Goal: Task Accomplishment & Management: Use online tool/utility

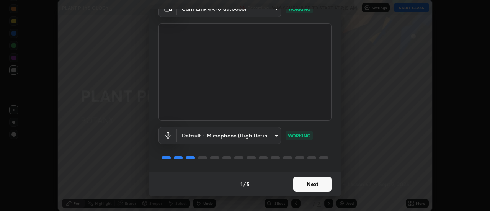
scroll to position [40, 0]
click at [315, 184] on button "Next" at bounding box center [313, 183] width 38 height 15
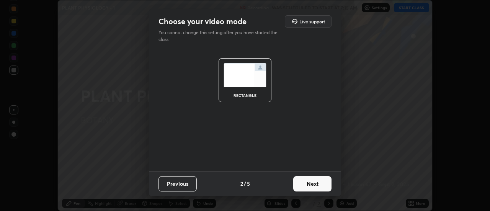
click at [315, 184] on button "Next" at bounding box center [313, 183] width 38 height 15
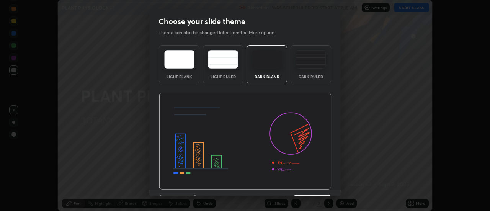
scroll to position [19, 0]
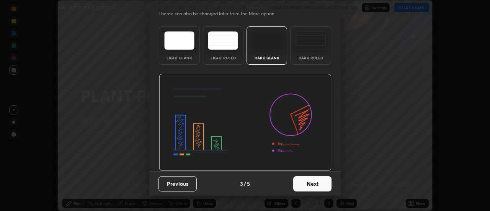
click at [311, 186] on button "Next" at bounding box center [313, 183] width 38 height 15
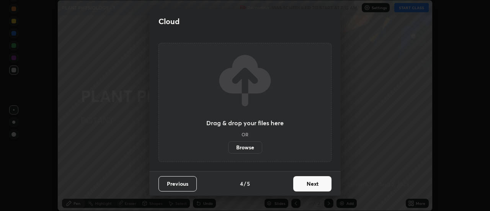
click at [315, 185] on button "Next" at bounding box center [313, 183] width 38 height 15
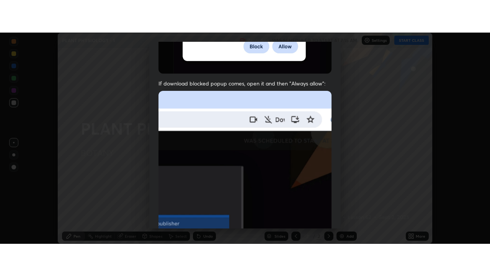
scroll to position [197, 0]
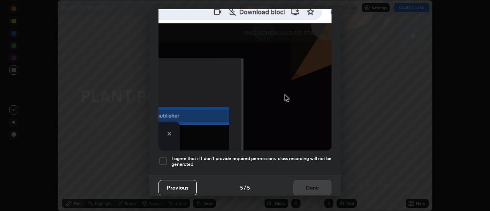
click at [164, 157] on div at bounding box center [163, 161] width 9 height 9
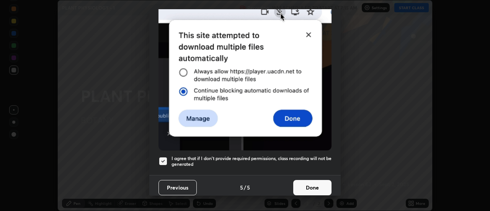
click at [318, 185] on button "Done" at bounding box center [313, 187] width 38 height 15
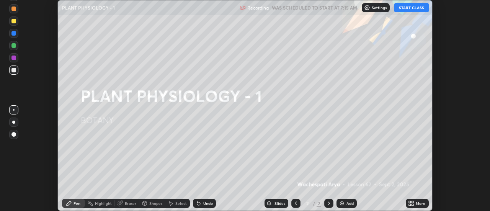
click at [413, 205] on icon at bounding box center [413, 205] width 2 height 2
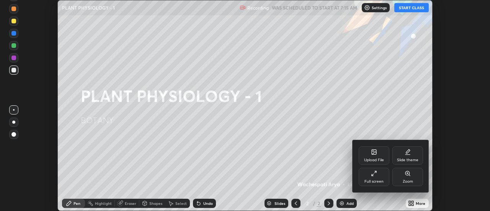
click at [377, 180] on div "Full screen" at bounding box center [374, 182] width 19 height 4
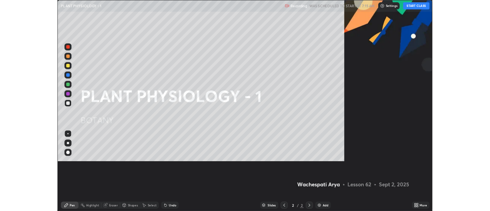
scroll to position [276, 490]
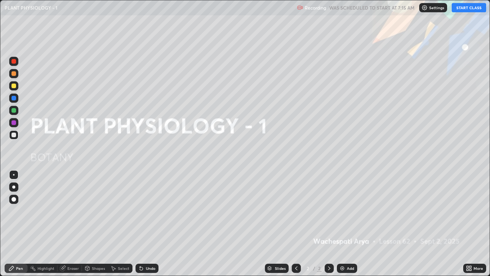
click at [465, 8] on button "START CLASS" at bounding box center [469, 7] width 34 height 9
click at [343, 211] on img at bounding box center [343, 268] width 6 height 6
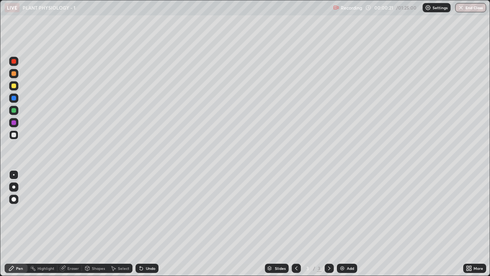
click at [13, 74] on div at bounding box center [13, 73] width 5 height 5
click at [147, 211] on div "Undo" at bounding box center [151, 268] width 10 height 4
click at [148, 211] on div "Undo" at bounding box center [151, 268] width 10 height 4
click at [14, 137] on div at bounding box center [13, 135] width 5 height 5
click at [14, 187] on div at bounding box center [13, 186] width 3 height 3
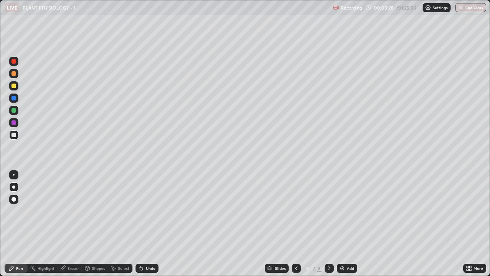
click at [11, 87] on div at bounding box center [13, 85] width 9 height 9
click at [12, 75] on div at bounding box center [13, 73] width 5 height 5
click at [16, 136] on div at bounding box center [13, 135] width 5 height 5
click at [15, 109] on div at bounding box center [13, 110] width 5 height 5
click at [15, 87] on div at bounding box center [13, 86] width 5 height 5
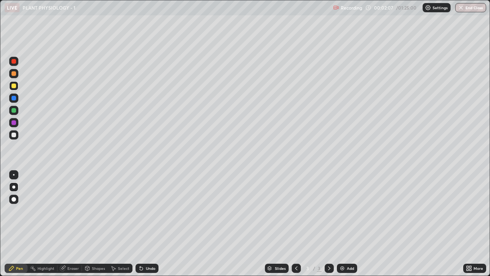
click at [148, 211] on div "Undo" at bounding box center [151, 268] width 10 height 4
click at [14, 135] on div at bounding box center [13, 135] width 5 height 5
click at [15, 123] on div at bounding box center [13, 122] width 5 height 5
click at [121, 211] on div "Select" at bounding box center [123, 268] width 11 height 4
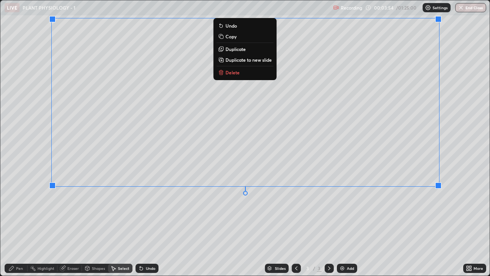
click at [296, 211] on div "0 ° Undo Copy Duplicate Duplicate to new slide Delete" at bounding box center [245, 137] width 490 height 275
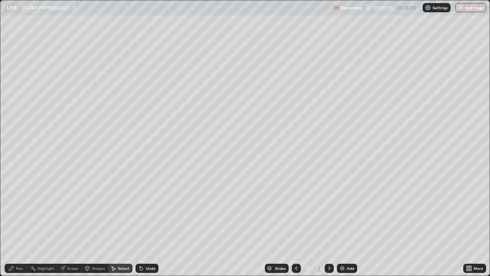
click at [21, 211] on div "Pen" at bounding box center [19, 268] width 7 height 4
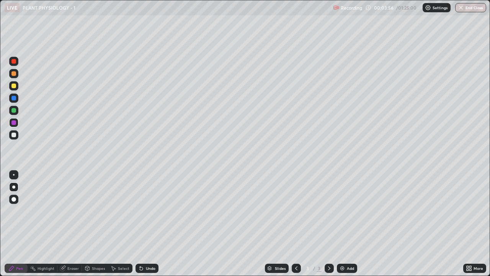
click at [13, 99] on div at bounding box center [13, 98] width 5 height 5
click at [153, 211] on div "Undo" at bounding box center [151, 268] width 10 height 4
click at [150, 211] on div "Undo" at bounding box center [151, 268] width 10 height 4
click at [146, 211] on div "Undo" at bounding box center [151, 268] width 10 height 4
click at [149, 211] on div "Undo" at bounding box center [151, 268] width 10 height 4
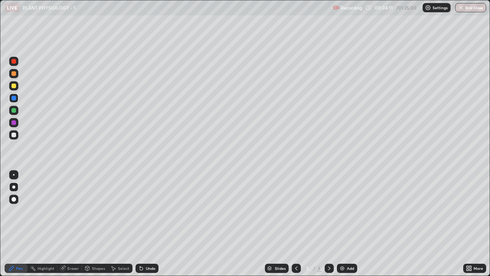
click at [151, 211] on div "Undo" at bounding box center [151, 268] width 10 height 4
click at [150, 211] on div "Undo" at bounding box center [151, 268] width 10 height 4
click at [151, 211] on div "Undo" at bounding box center [151, 268] width 10 height 4
click at [150, 211] on div "Undo" at bounding box center [151, 268] width 10 height 4
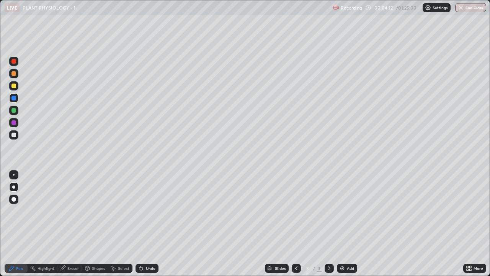
click at [151, 211] on div "Undo" at bounding box center [147, 268] width 23 height 9
click at [150, 211] on div "Undo" at bounding box center [151, 268] width 10 height 4
click at [14, 111] on div at bounding box center [13, 110] width 5 height 5
click at [14, 135] on div at bounding box center [13, 135] width 5 height 5
click at [14, 112] on div at bounding box center [13, 110] width 5 height 5
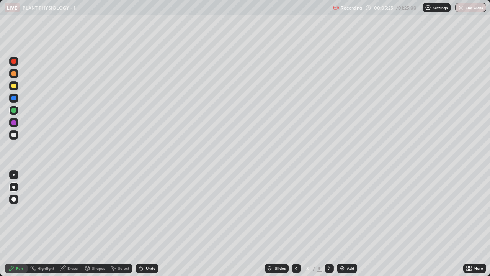
click at [148, 211] on div "Undo" at bounding box center [151, 268] width 10 height 4
click at [14, 86] on div at bounding box center [13, 86] width 5 height 5
click at [13, 136] on div at bounding box center [13, 135] width 5 height 5
click at [15, 111] on div at bounding box center [13, 110] width 5 height 5
click at [12, 110] on div at bounding box center [13, 110] width 5 height 5
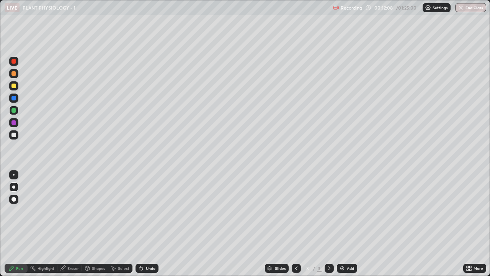
click at [146, 211] on div "Undo" at bounding box center [151, 268] width 10 height 4
click at [14, 136] on div at bounding box center [13, 135] width 5 height 5
click at [14, 112] on div at bounding box center [13, 110] width 5 height 5
click at [345, 211] on div "Add" at bounding box center [347, 268] width 20 height 9
click at [14, 74] on div at bounding box center [13, 73] width 5 height 5
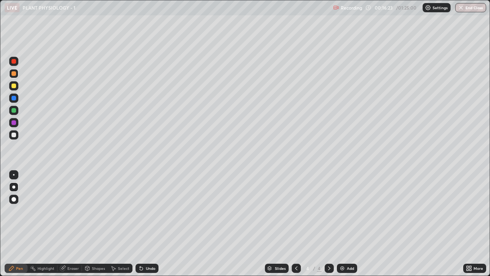
click at [14, 110] on div at bounding box center [13, 110] width 5 height 5
click at [149, 211] on div "Undo" at bounding box center [147, 268] width 23 height 9
click at [148, 211] on div "Undo" at bounding box center [147, 268] width 23 height 9
click at [15, 89] on div at bounding box center [13, 85] width 9 height 9
click at [346, 211] on div "Add" at bounding box center [347, 268] width 20 height 9
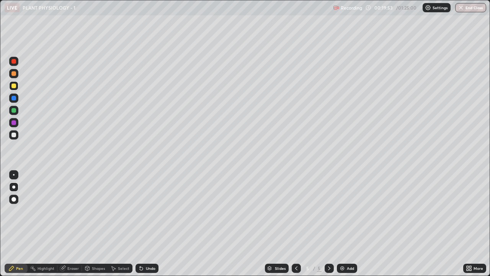
click at [11, 75] on div at bounding box center [13, 73] width 9 height 9
click at [118, 211] on div "Select" at bounding box center [123, 268] width 11 height 4
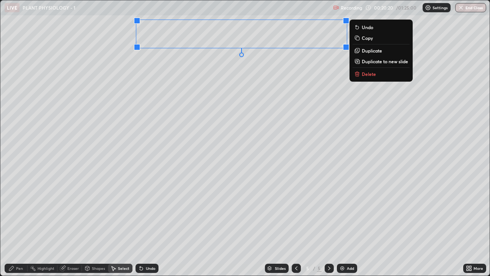
click at [230, 119] on div "0 ° Undo Copy Duplicate Duplicate to new slide Delete" at bounding box center [245, 137] width 490 height 275
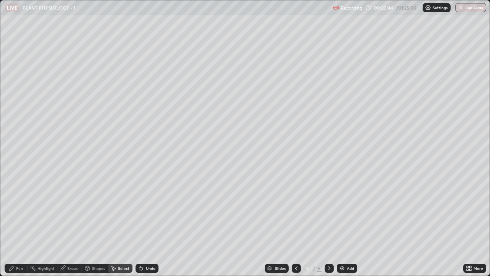
click at [18, 211] on div "Pen" at bounding box center [19, 268] width 7 height 4
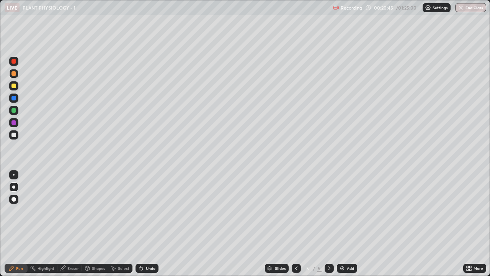
click at [14, 134] on div at bounding box center [13, 135] width 5 height 5
click at [12, 121] on div at bounding box center [13, 122] width 5 height 5
click at [13, 87] on div at bounding box center [13, 86] width 5 height 5
click at [13, 111] on div at bounding box center [13, 110] width 5 height 5
click at [155, 211] on div "Undo" at bounding box center [147, 268] width 23 height 9
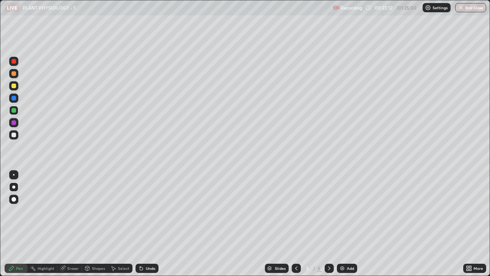
click at [155, 211] on div "Undo" at bounding box center [147, 268] width 23 height 9
click at [153, 211] on div "Undo" at bounding box center [151, 268] width 10 height 4
click at [23, 211] on div "Pen" at bounding box center [19, 268] width 7 height 4
click at [13, 87] on div at bounding box center [13, 86] width 5 height 5
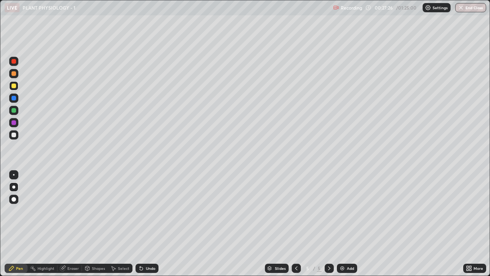
click at [16, 211] on div "Pen" at bounding box center [19, 268] width 7 height 4
click at [14, 135] on div at bounding box center [13, 135] width 5 height 5
click at [15, 110] on div at bounding box center [13, 110] width 5 height 5
click at [16, 134] on div at bounding box center [13, 135] width 5 height 5
click at [14, 99] on div at bounding box center [13, 98] width 5 height 5
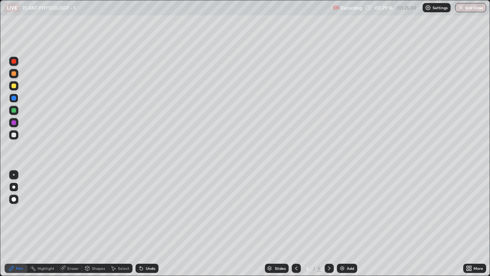
click at [14, 85] on div at bounding box center [13, 86] width 5 height 5
click at [15, 136] on div at bounding box center [13, 135] width 5 height 5
click at [117, 211] on div "Select" at bounding box center [120, 268] width 25 height 9
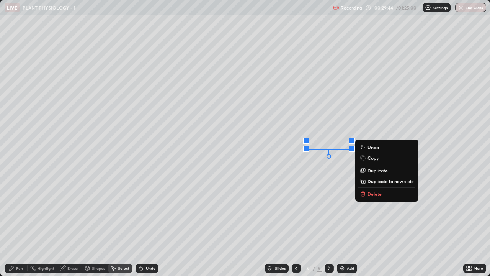
click at [376, 194] on p "Delete" at bounding box center [375, 194] width 14 height 6
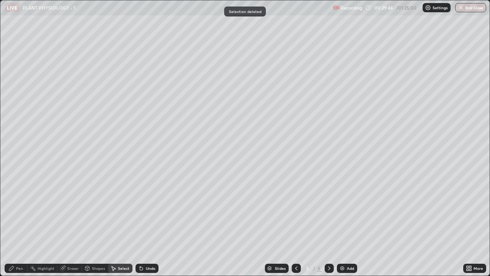
click at [73, 211] on div "Eraser" at bounding box center [72, 268] width 11 height 4
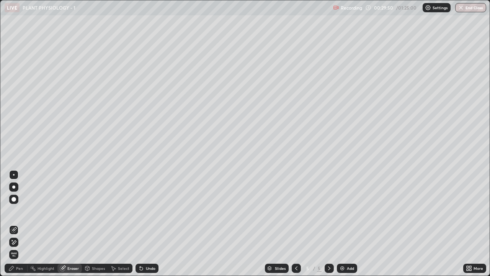
click at [26, 211] on div "Pen" at bounding box center [16, 268] width 23 height 9
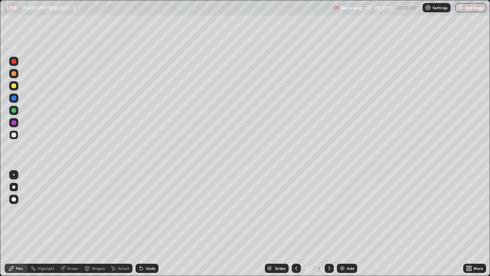
click at [117, 211] on div "Select" at bounding box center [120, 268] width 25 height 9
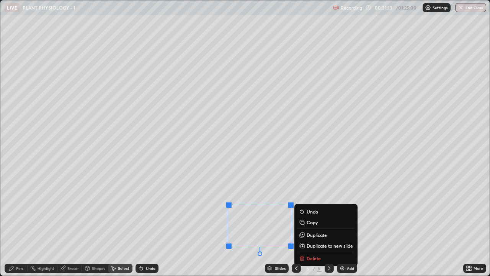
click at [314, 211] on p "Delete" at bounding box center [314, 258] width 14 height 6
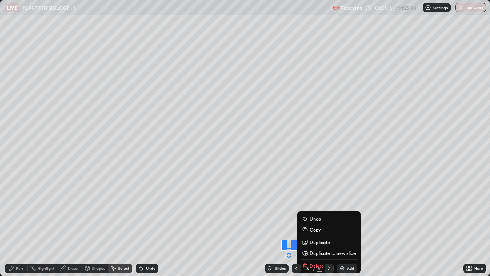
click at [314, 211] on div "5 / 5" at bounding box center [313, 268] width 42 height 15
click at [318, 211] on div "5 / 5" at bounding box center [313, 268] width 42 height 15
click at [358, 211] on div "Slides 5 / 5 Add" at bounding box center [311, 268] width 305 height 15
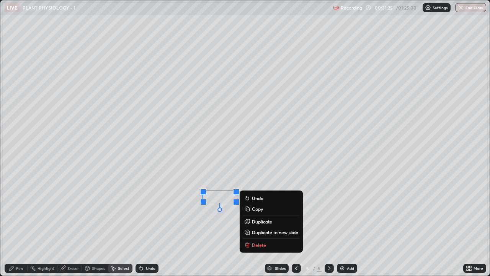
click at [257, 211] on p "Delete" at bounding box center [259, 245] width 14 height 6
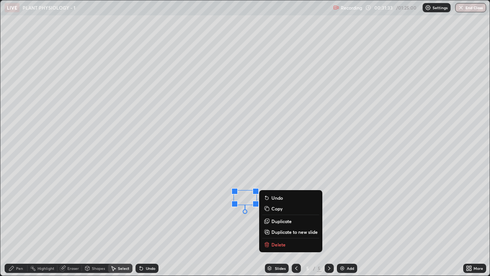
click at [279, 211] on p "Delete" at bounding box center [279, 244] width 14 height 6
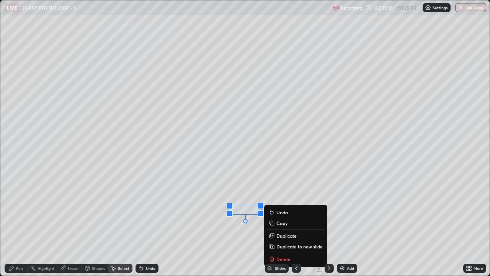
click at [284, 211] on p "Delete" at bounding box center [284, 259] width 14 height 6
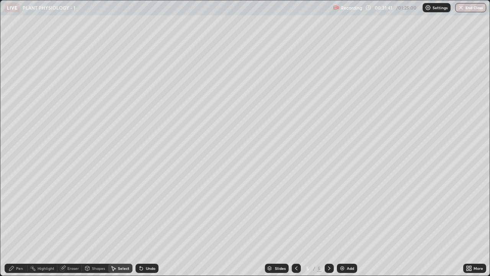
click at [16, 211] on div "Pen" at bounding box center [19, 268] width 7 height 4
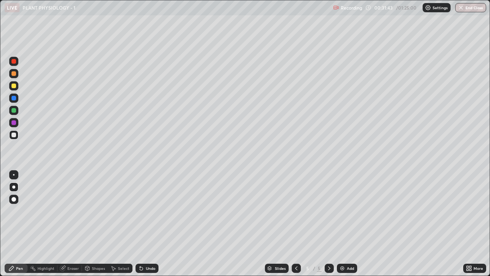
click at [12, 74] on div at bounding box center [13, 73] width 5 height 5
click at [11, 86] on div at bounding box center [13, 86] width 5 height 5
click at [149, 211] on div "Undo" at bounding box center [151, 268] width 10 height 4
click at [146, 211] on div "Undo" at bounding box center [151, 268] width 10 height 4
click at [140, 211] on icon at bounding box center [141, 268] width 3 height 3
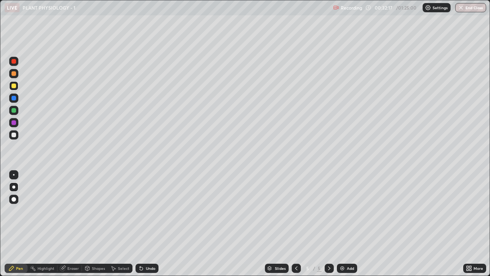
click at [140, 211] on icon at bounding box center [141, 268] width 3 height 3
click at [15, 136] on div at bounding box center [13, 135] width 5 height 5
click at [351, 211] on div "Add" at bounding box center [347, 268] width 20 height 9
click at [15, 135] on div at bounding box center [13, 135] width 5 height 5
click at [13, 111] on div at bounding box center [13, 110] width 5 height 5
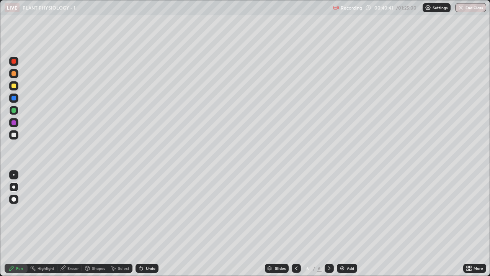
click at [17, 137] on div at bounding box center [13, 134] width 9 height 9
click at [15, 111] on div at bounding box center [13, 110] width 5 height 5
click at [13, 138] on div at bounding box center [13, 134] width 9 height 9
click at [13, 110] on div at bounding box center [13, 110] width 5 height 5
click at [13, 85] on div at bounding box center [13, 86] width 5 height 5
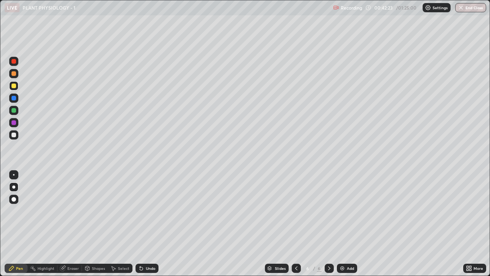
click at [13, 110] on div at bounding box center [13, 110] width 5 height 5
click at [13, 74] on div at bounding box center [13, 73] width 5 height 5
click at [14, 61] on div at bounding box center [13, 61] width 5 height 5
click at [12, 110] on div at bounding box center [13, 110] width 5 height 5
click at [151, 211] on div "Undo" at bounding box center [151, 268] width 10 height 4
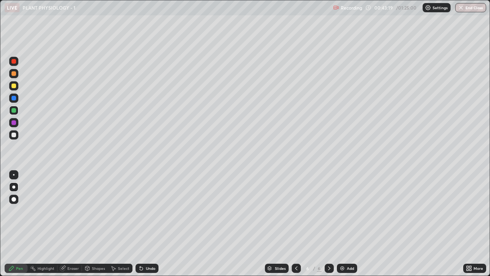
click at [154, 211] on div "Undo" at bounding box center [151, 268] width 10 height 4
click at [153, 211] on div "Undo" at bounding box center [151, 268] width 10 height 4
click at [154, 211] on div "Undo" at bounding box center [151, 268] width 10 height 4
click at [296, 211] on icon at bounding box center [297, 268] width 6 height 6
click at [328, 211] on icon at bounding box center [329, 268] width 2 height 4
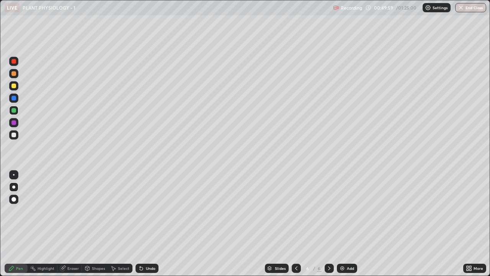
click at [12, 87] on div at bounding box center [13, 86] width 5 height 5
click at [151, 211] on div "Undo" at bounding box center [147, 268] width 23 height 9
click at [149, 211] on div "Undo" at bounding box center [147, 268] width 23 height 9
click at [147, 211] on div "Undo" at bounding box center [151, 268] width 10 height 4
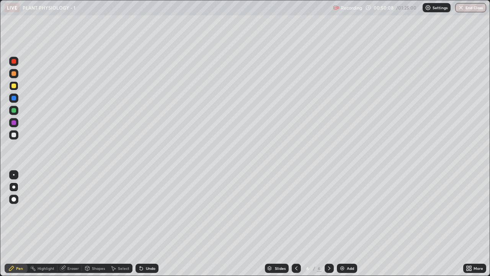
click at [471, 211] on icon at bounding box center [471, 267] width 2 height 2
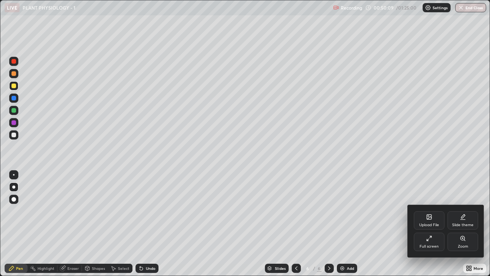
click at [437, 211] on div "Full screen" at bounding box center [429, 246] width 19 height 4
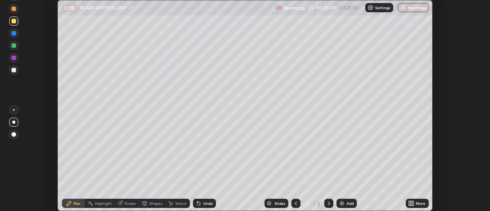
scroll to position [38109, 37830]
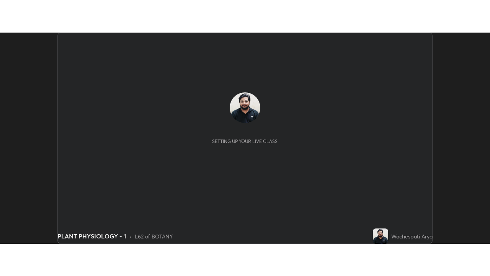
scroll to position [211, 490]
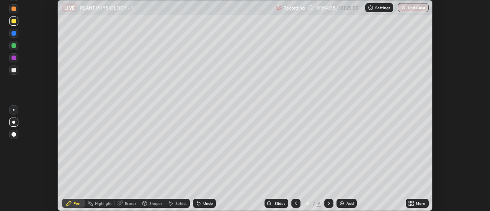
click at [421, 203] on div "More" at bounding box center [421, 204] width 10 height 4
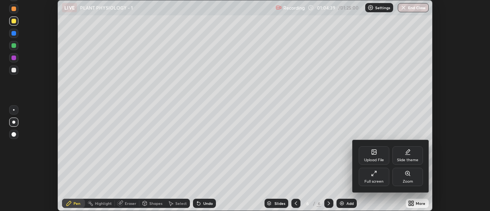
click at [384, 177] on div "Full screen" at bounding box center [374, 177] width 31 height 18
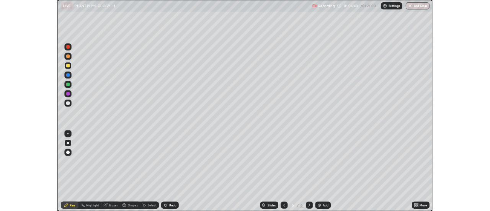
scroll to position [276, 490]
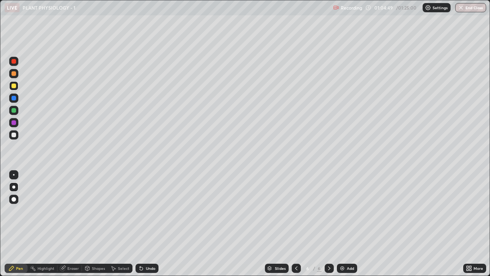
click at [12, 136] on div at bounding box center [13, 135] width 5 height 5
click at [15, 85] on div at bounding box center [13, 86] width 5 height 5
click at [120, 211] on div "Select" at bounding box center [123, 268] width 11 height 4
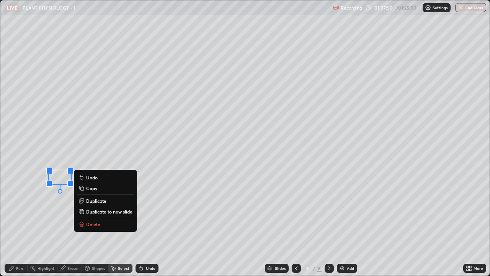
click at [92, 211] on p "Delete" at bounding box center [93, 224] width 14 height 6
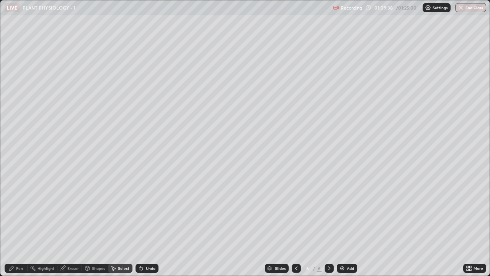
click at [20, 211] on div "Pen" at bounding box center [19, 268] width 7 height 4
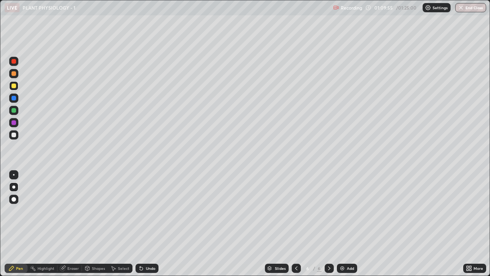
click at [15, 111] on div at bounding box center [13, 110] width 5 height 5
click at [13, 123] on div at bounding box center [13, 122] width 5 height 5
click at [14, 64] on div at bounding box center [13, 61] width 9 height 9
click at [346, 211] on div "Add" at bounding box center [347, 268] width 20 height 9
click at [15, 99] on div at bounding box center [13, 98] width 5 height 5
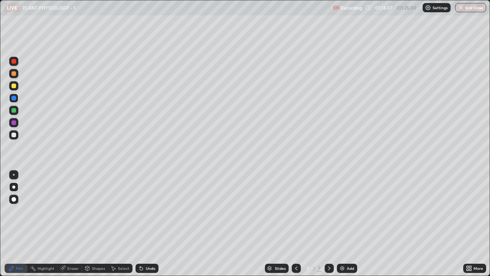
click at [13, 137] on div at bounding box center [13, 135] width 5 height 5
click at [155, 211] on div "Undo" at bounding box center [147, 268] width 23 height 9
click at [295, 211] on icon at bounding box center [296, 268] width 2 height 4
click at [349, 211] on div "Add" at bounding box center [350, 268] width 7 height 4
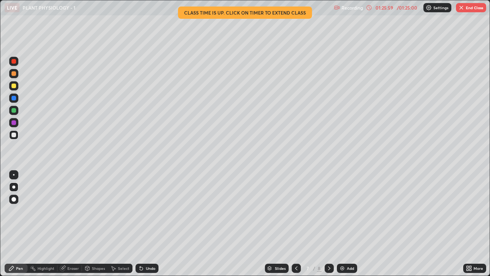
click at [15, 85] on div at bounding box center [13, 86] width 5 height 5
click at [292, 211] on div at bounding box center [296, 268] width 9 height 9
click at [387, 9] on div "01:26:10" at bounding box center [384, 7] width 21 height 5
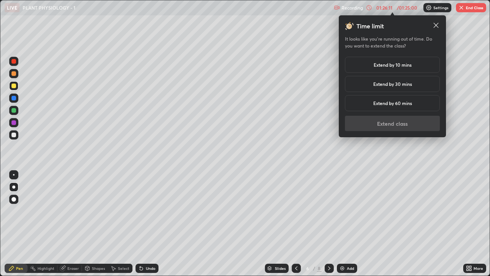
click at [371, 66] on div "Extend by 10 mins" at bounding box center [392, 65] width 95 height 16
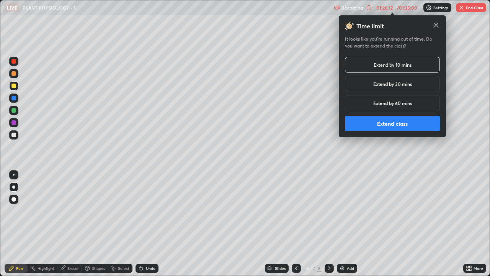
click at [376, 126] on button "Extend class" at bounding box center [392, 123] width 95 height 15
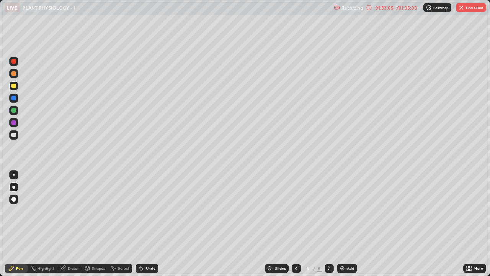
click at [474, 8] on button "End Class" at bounding box center [471, 7] width 30 height 9
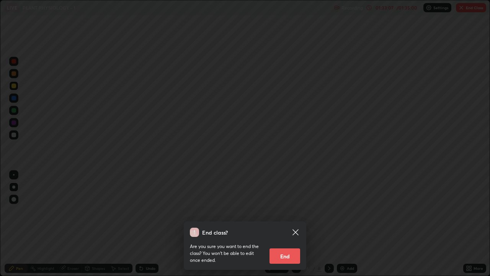
click at [309, 211] on div "End class? Are you sure you want to end the class? You won’t be able to edit on…" at bounding box center [245, 138] width 490 height 276
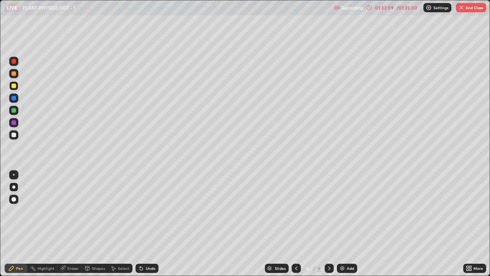
click at [471, 7] on button "End Class" at bounding box center [471, 7] width 30 height 9
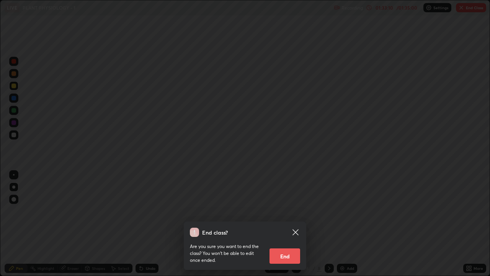
click at [287, 211] on button "End" at bounding box center [285, 255] width 31 height 15
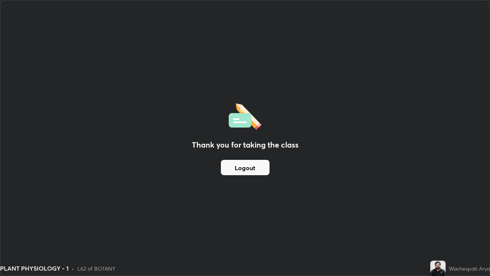
click at [264, 166] on button "Logout" at bounding box center [245, 167] width 49 height 15
click at [288, 164] on div "Thank you for taking the class Logout" at bounding box center [245, 137] width 490 height 275
click at [287, 163] on div "Thank you for taking the class Logout" at bounding box center [245, 137] width 490 height 275
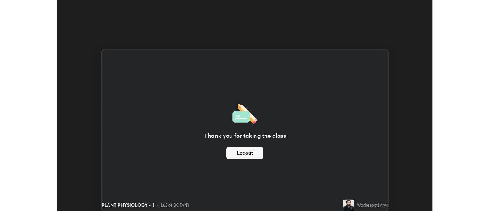
scroll to position [38109, 37830]
